Goal: Transaction & Acquisition: Purchase product/service

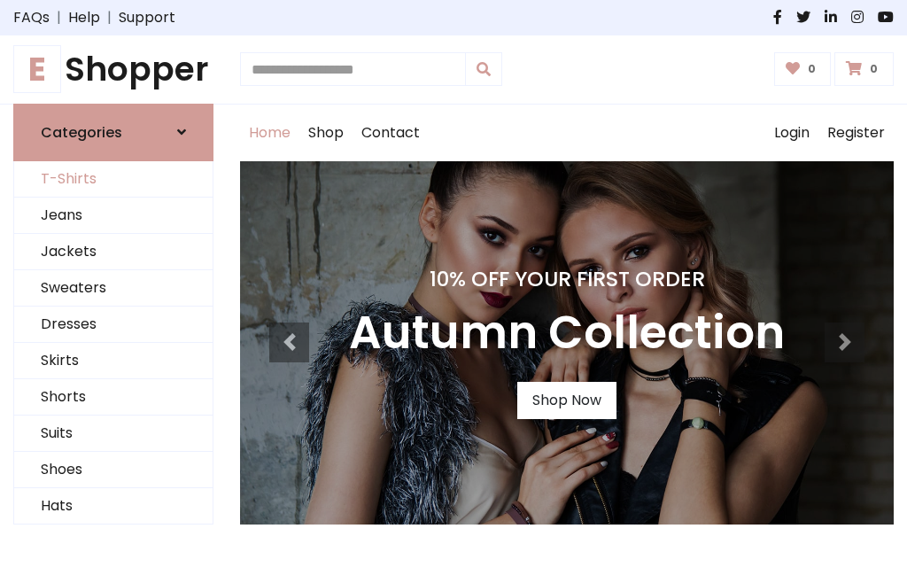
click at [113, 179] on link "T-Shirts" at bounding box center [113, 179] width 198 height 36
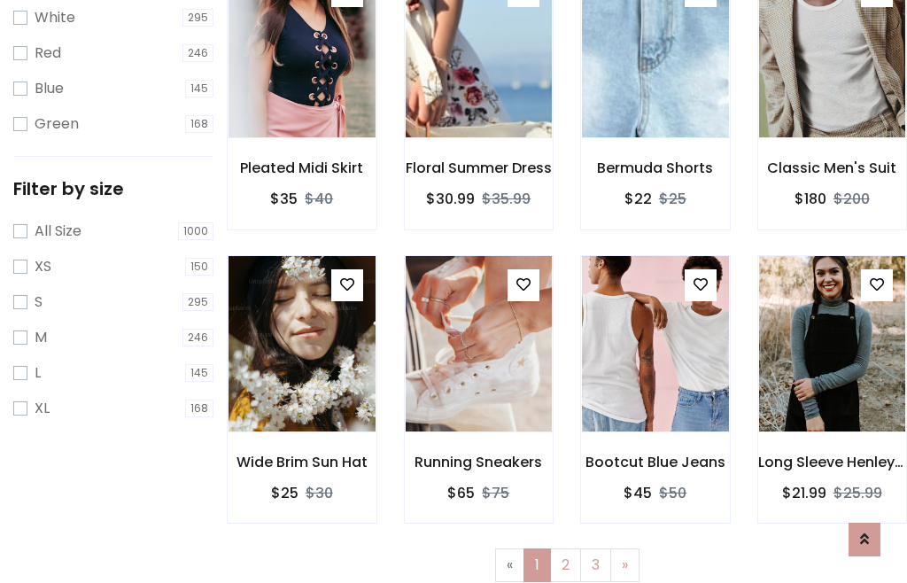
scroll to position [32, 0]
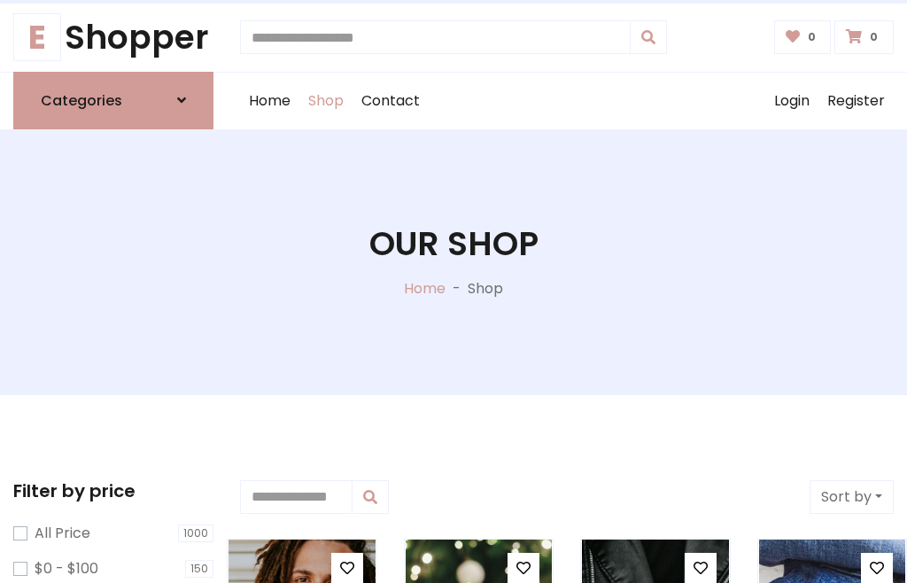
click at [453, 261] on h1 "Our Shop" at bounding box center [453, 244] width 169 height 40
click at [567, 100] on div "Home Shop Contact Log out Login Register" at bounding box center [566, 101] width 653 height 57
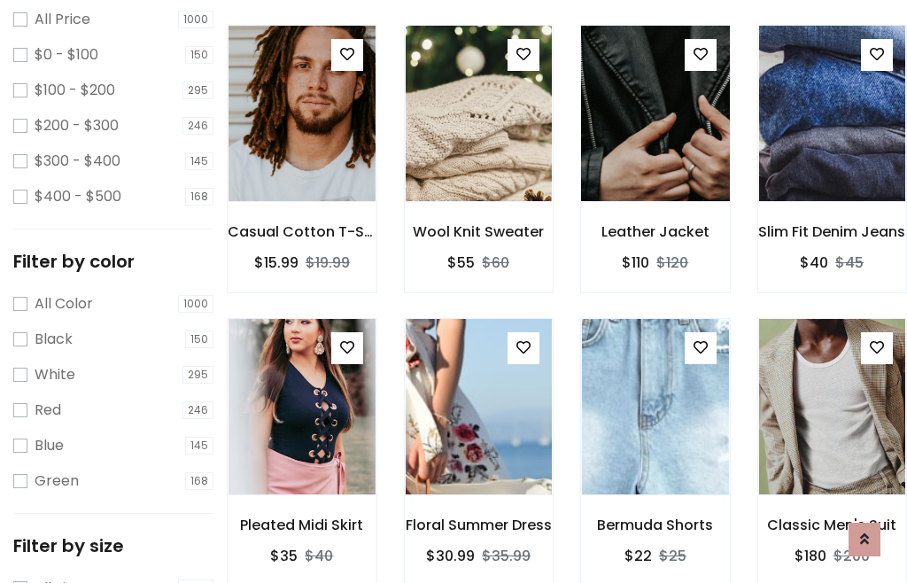
click at [654, 145] on img at bounding box center [655, 113] width 176 height 425
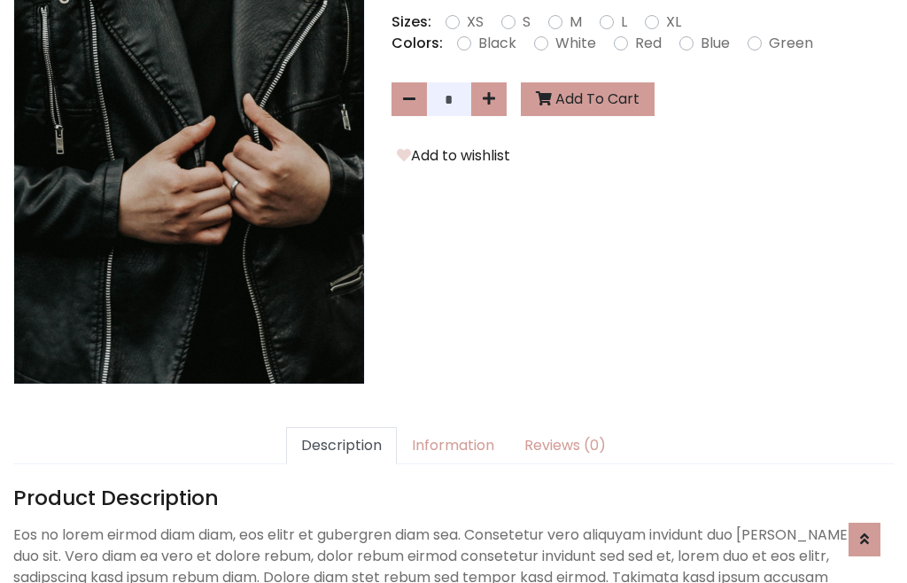
scroll to position [433, 0]
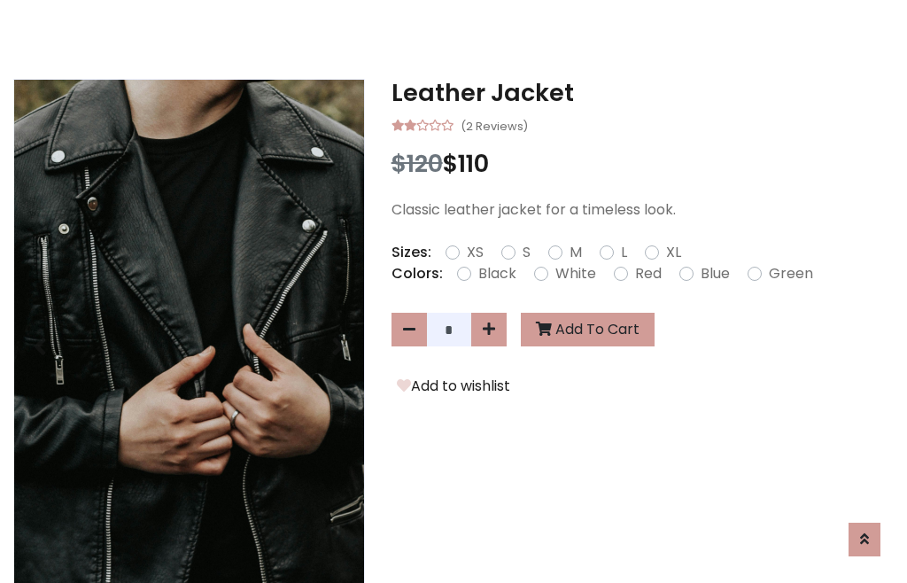
click at [642, 92] on h3 "Leather Jacket" at bounding box center [642, 93] width 502 height 28
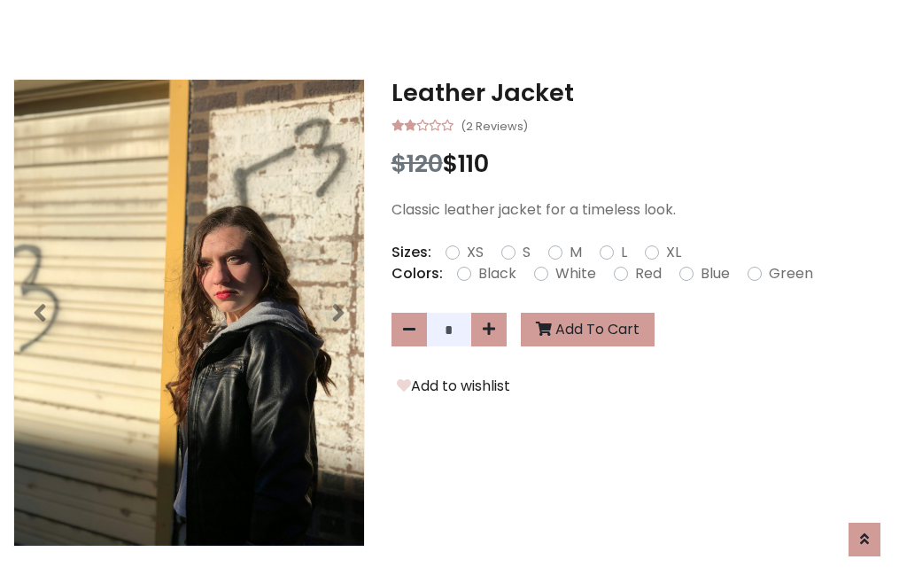
click at [642, 92] on h3 "Leather Jacket" at bounding box center [642, 93] width 502 height 28
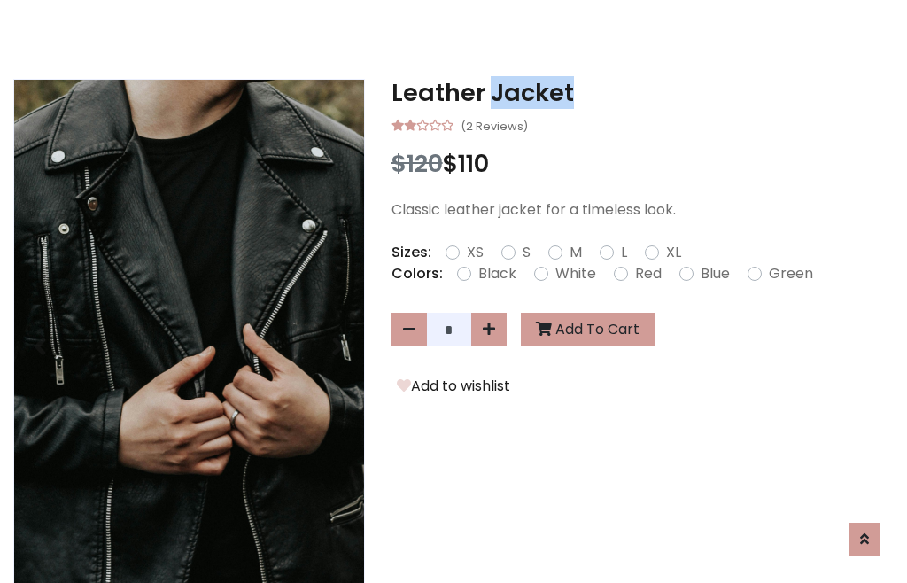
click at [642, 92] on h3 "Leather Jacket" at bounding box center [642, 93] width 502 height 28
